Goal: Find specific page/section: Find specific page/section

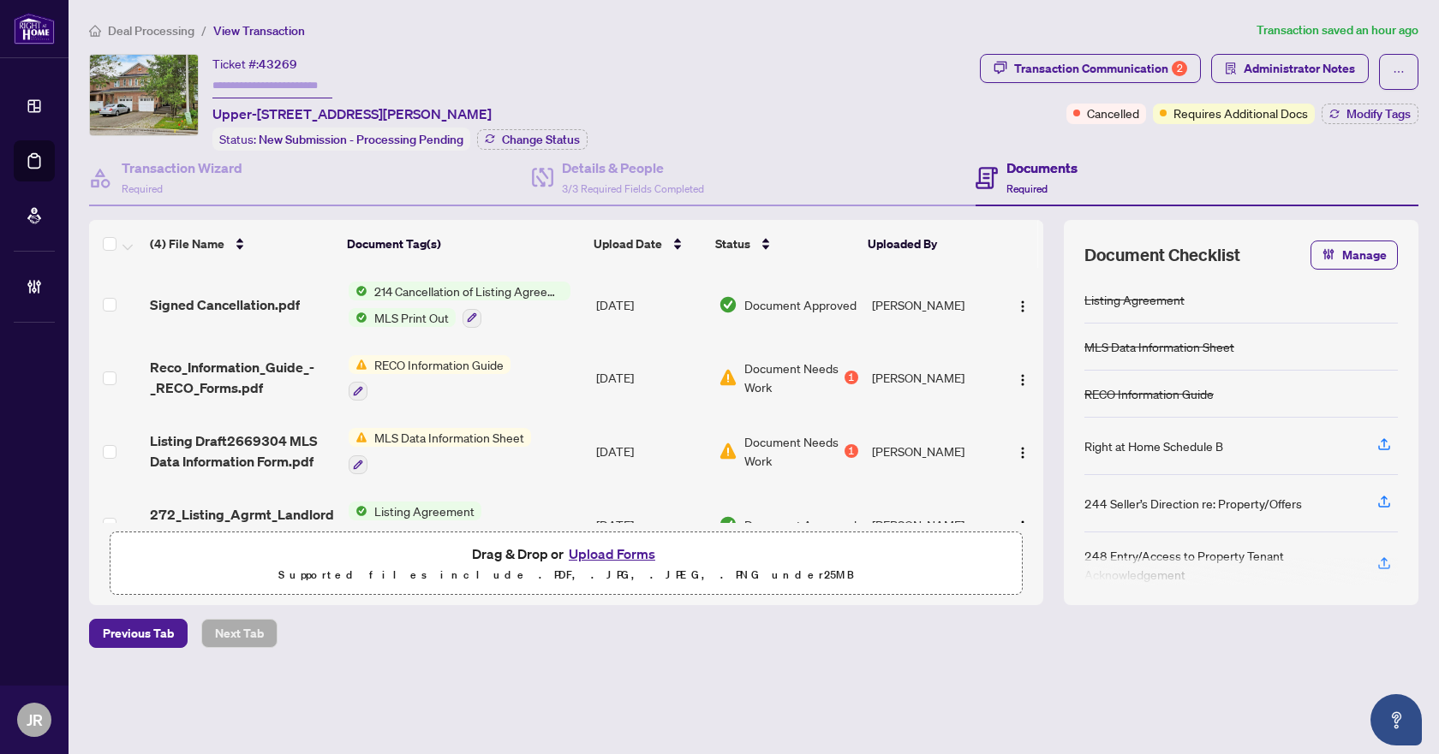
click at [170, 31] on span "Deal Processing" at bounding box center [151, 30] width 86 height 15
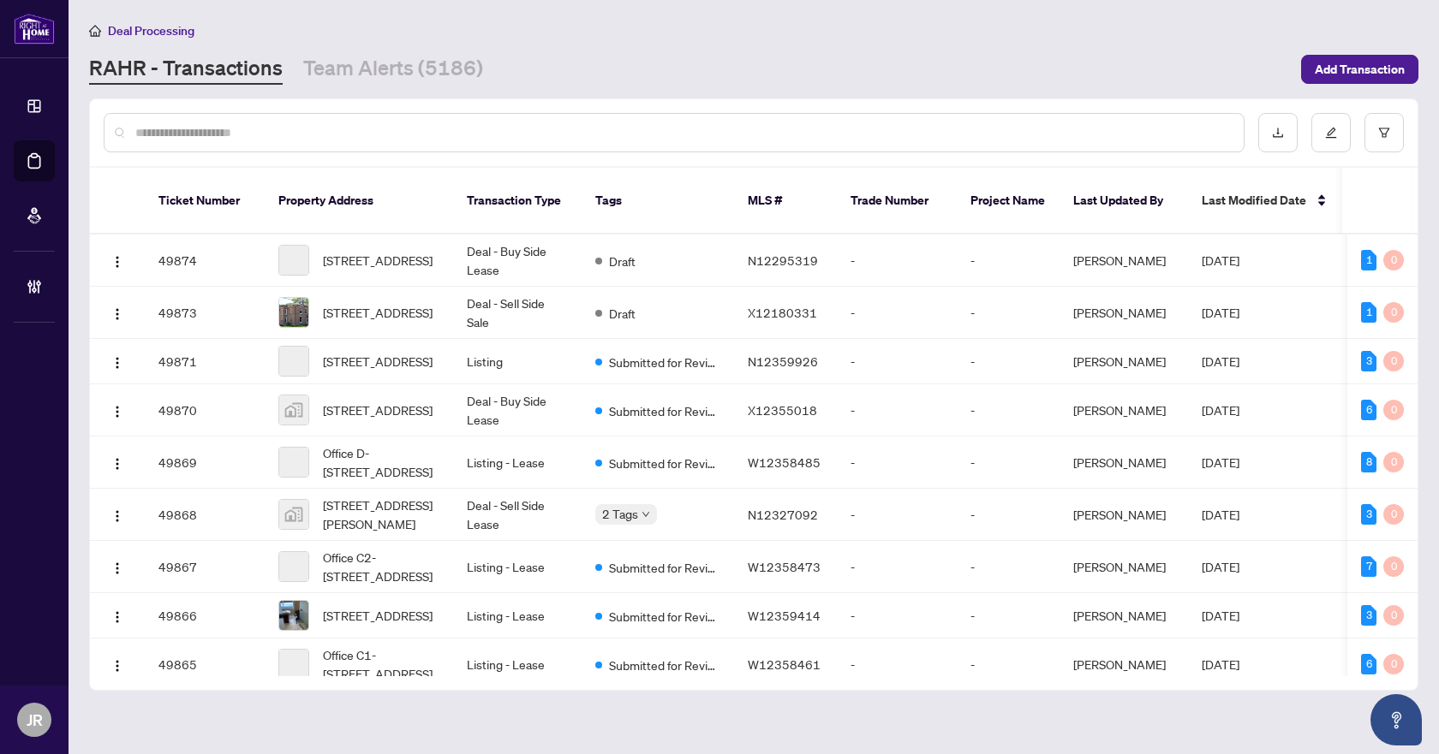
click at [308, 123] on input "text" at bounding box center [682, 132] width 1094 height 19
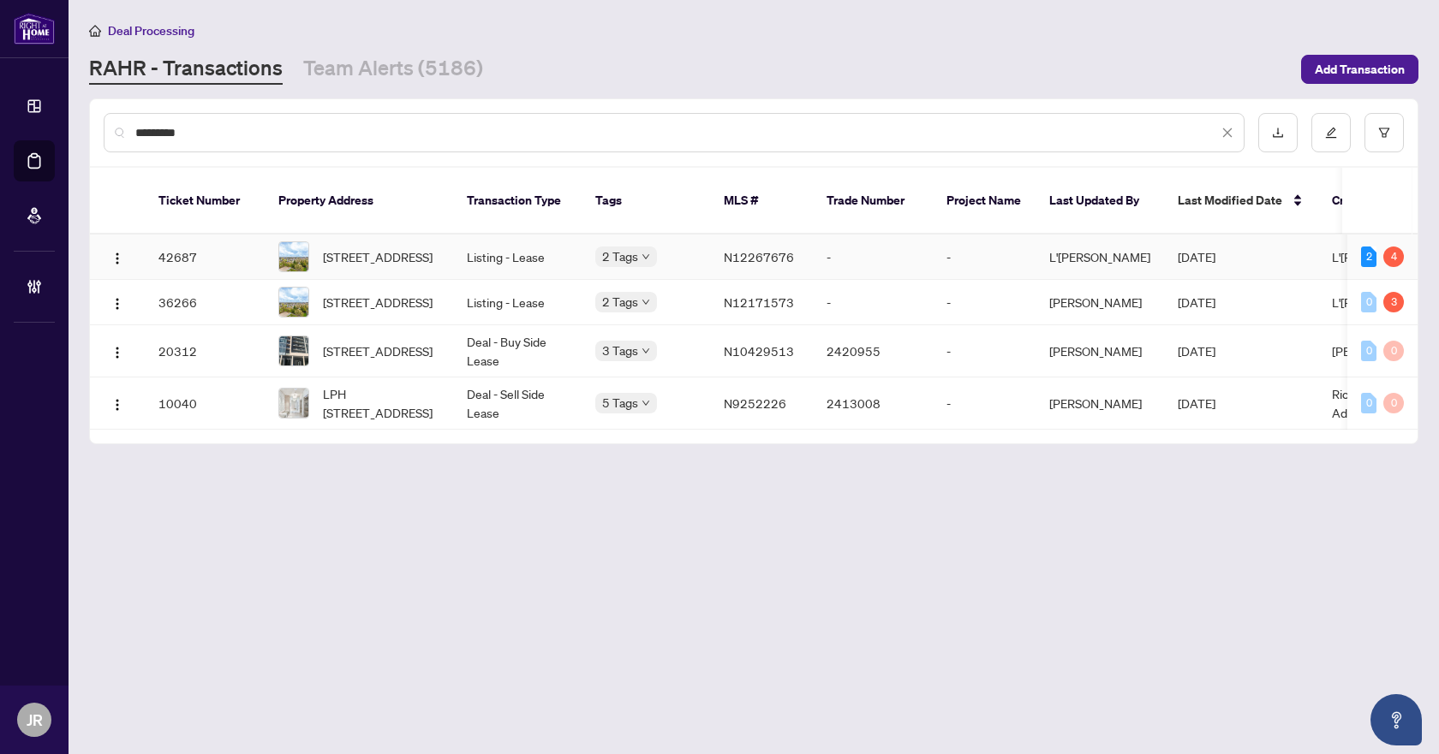
type input "*********"
click at [534, 241] on td "Listing - Lease" at bounding box center [517, 257] width 128 height 45
